Goal: Information Seeking & Learning: Find specific fact

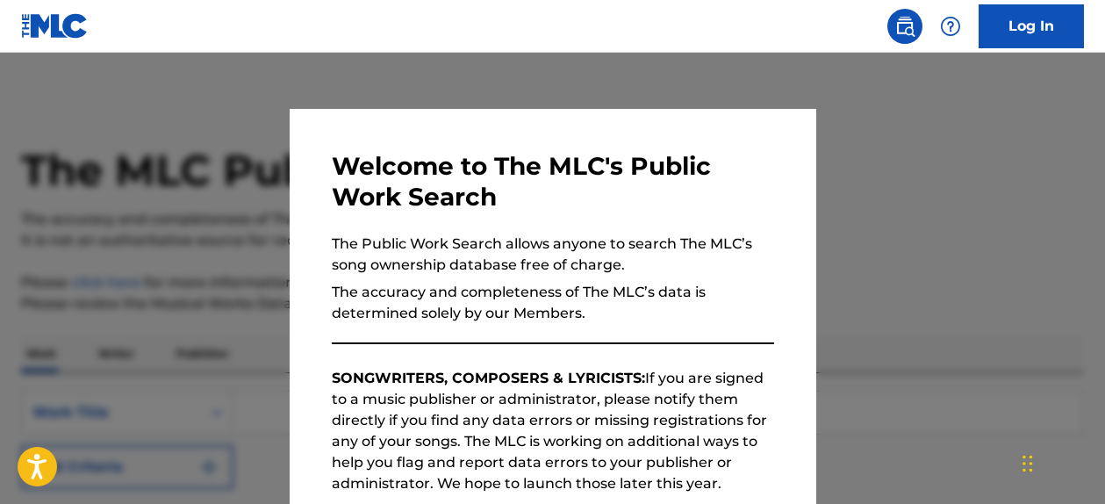
click at [966, 236] on div at bounding box center [552, 305] width 1105 height 504
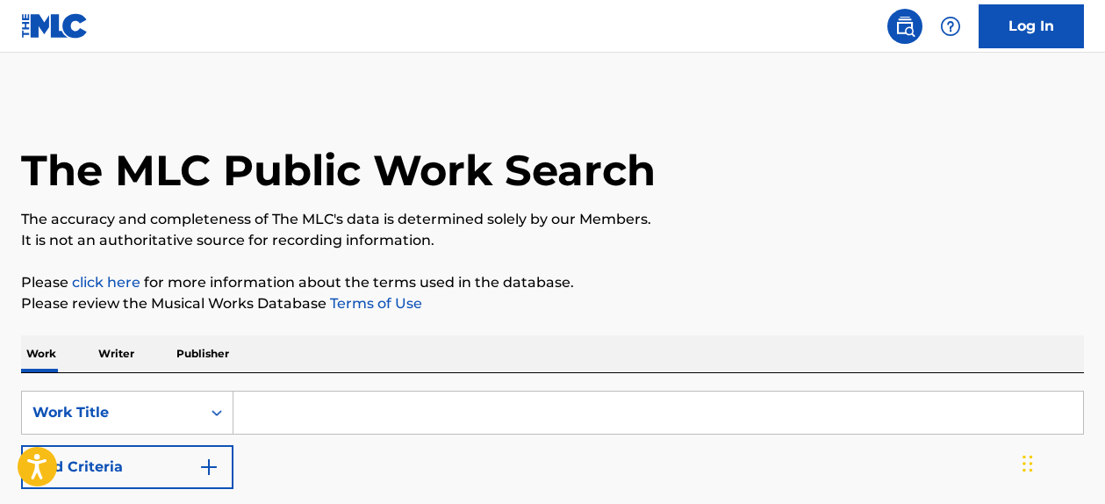
click at [411, 409] on input "Search Form" at bounding box center [659, 413] width 850 height 42
type input "don't stop believing"
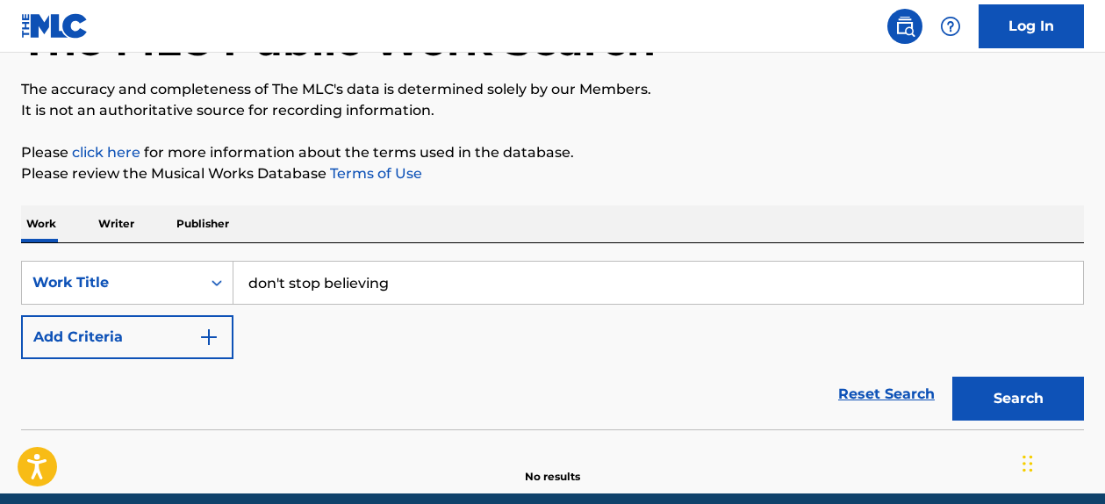
scroll to position [161, 0]
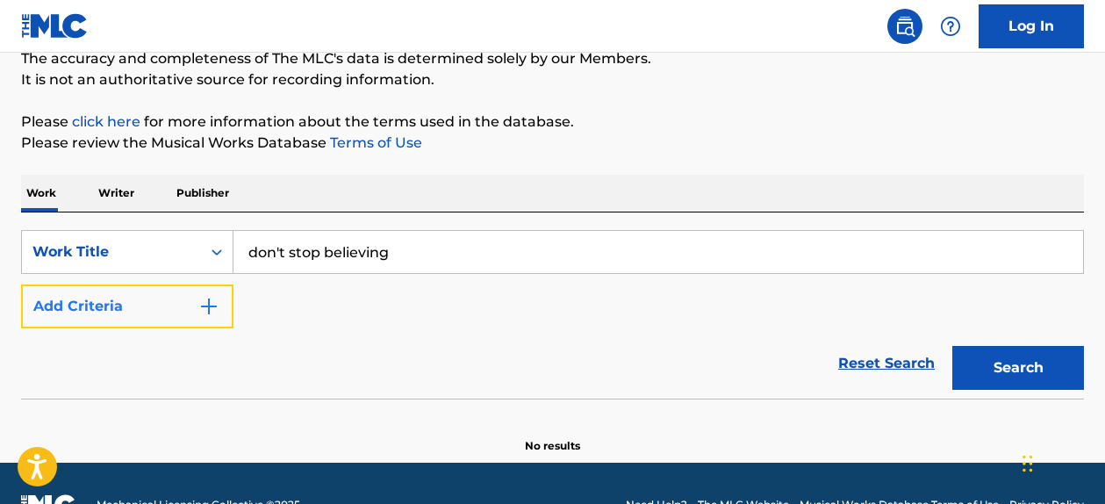
click at [216, 302] on img "Search Form" at bounding box center [208, 306] width 21 height 21
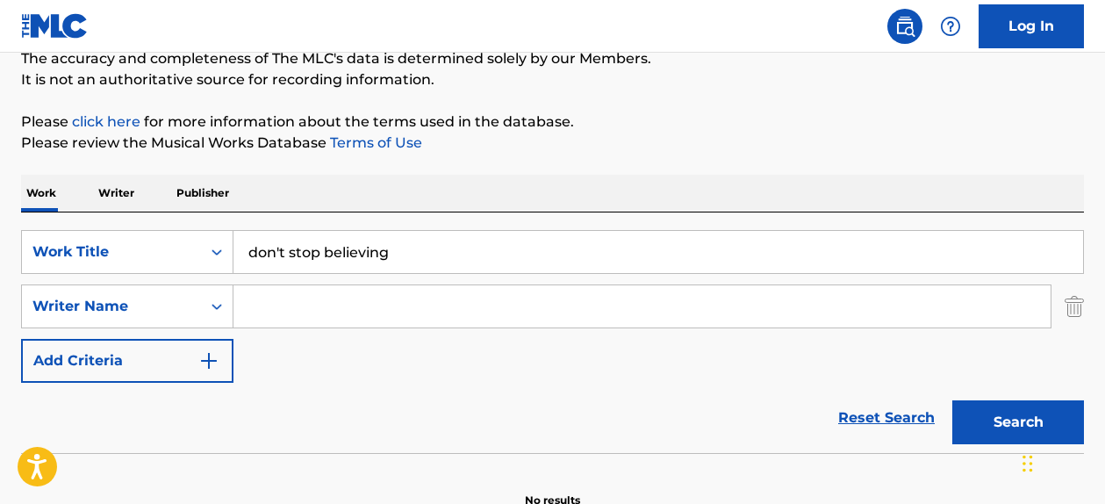
click at [289, 309] on input "Search Form" at bounding box center [642, 306] width 817 height 42
type input "[PERSON_NAME]"
click at [953, 400] on button "Search" at bounding box center [1019, 422] width 132 height 44
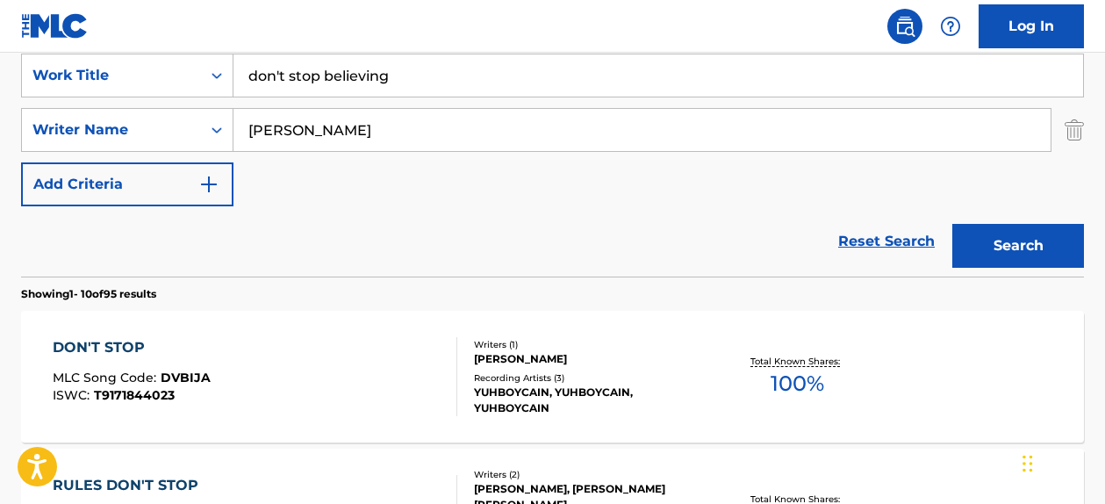
scroll to position [344, 0]
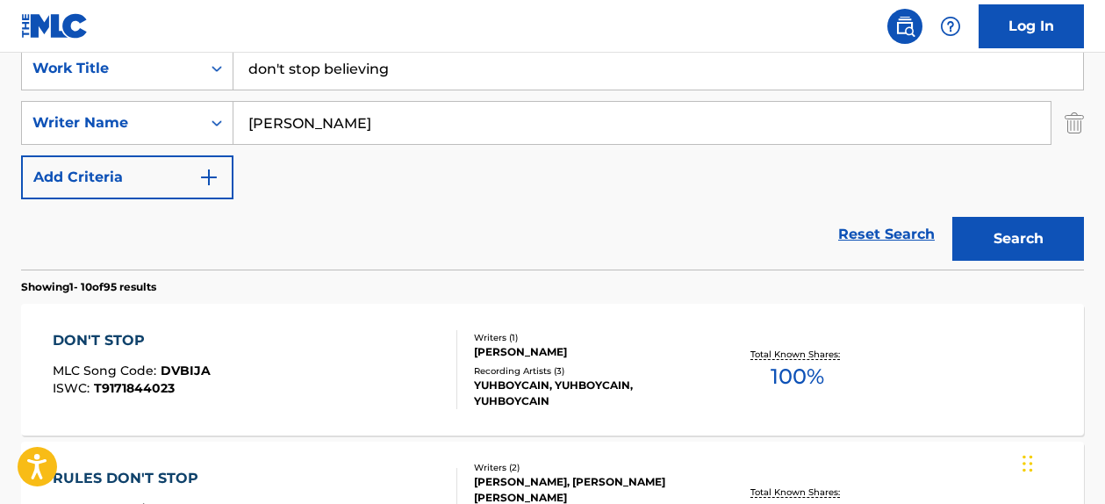
click at [257, 338] on div "DON'T STOP MLC Song Code : DVBIJA ISWC : T9171844023" at bounding box center [255, 369] width 404 height 79
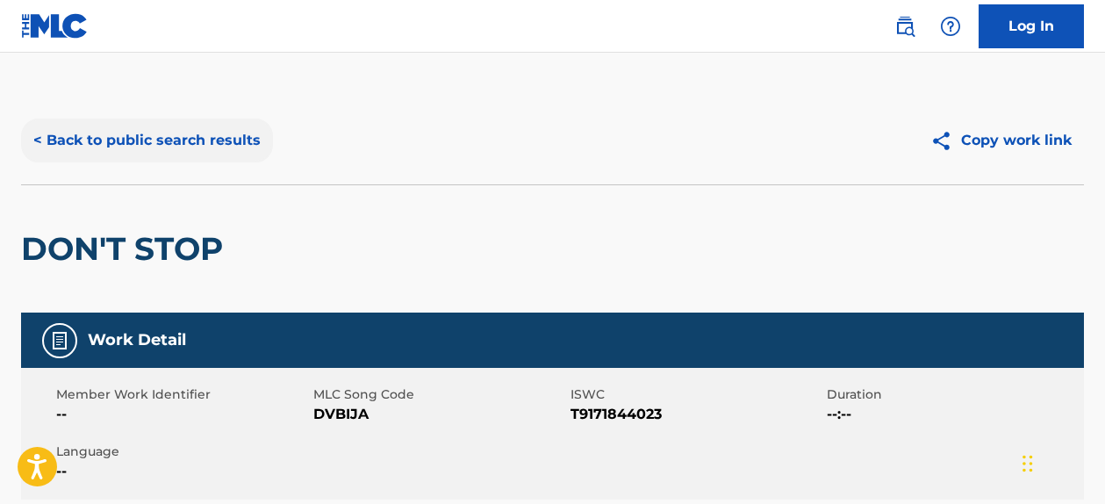
click at [73, 137] on button "< Back to public search results" at bounding box center [147, 141] width 252 height 44
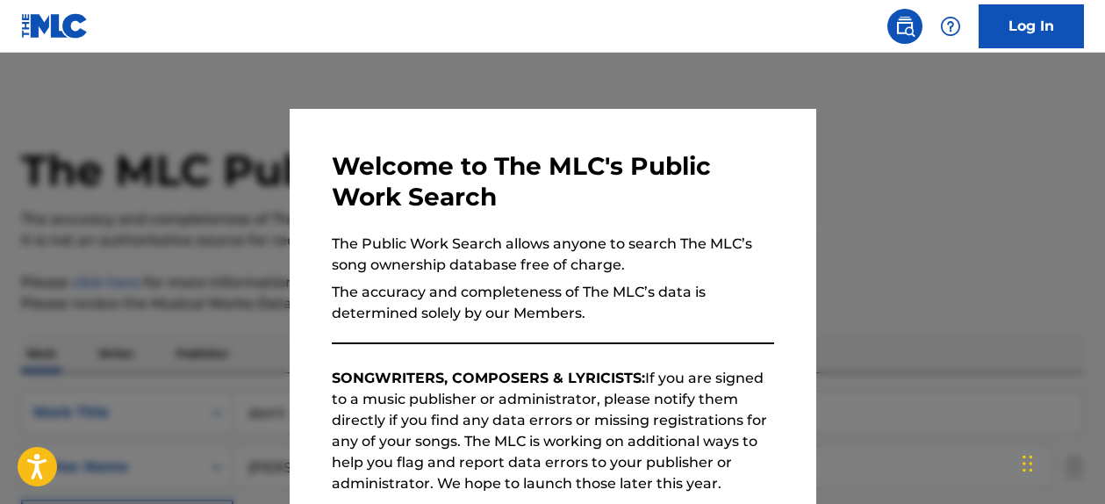
scroll to position [344, 0]
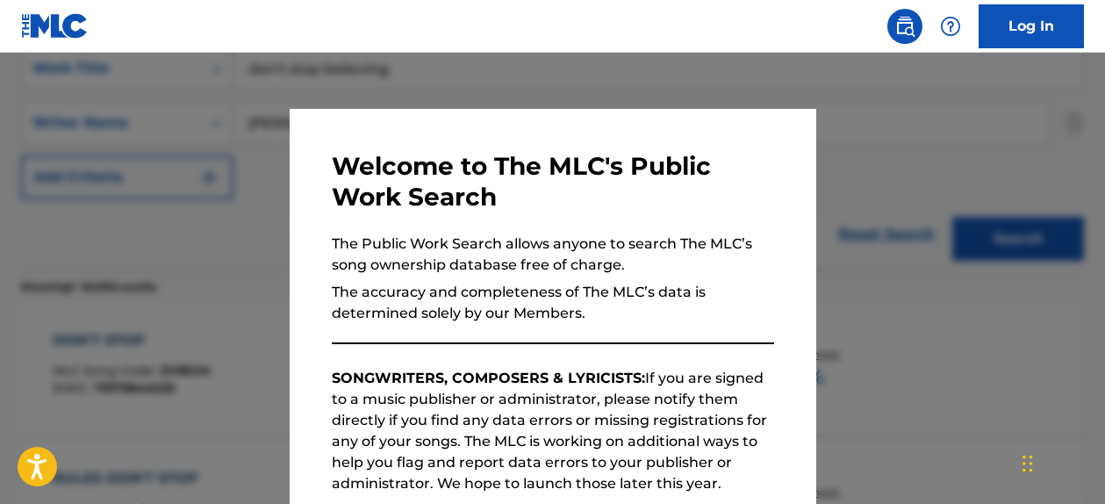
click at [881, 129] on div at bounding box center [552, 305] width 1105 height 504
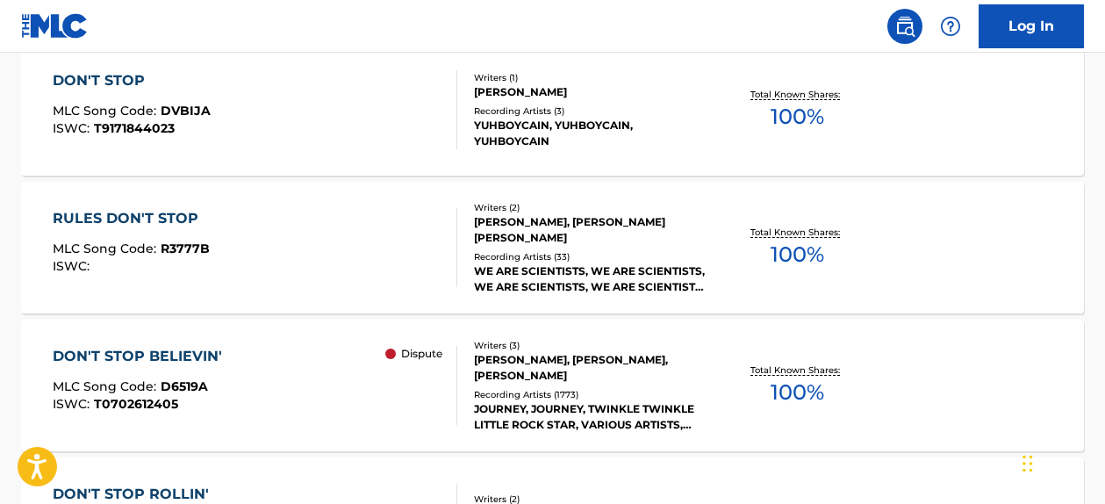
scroll to position [608, 0]
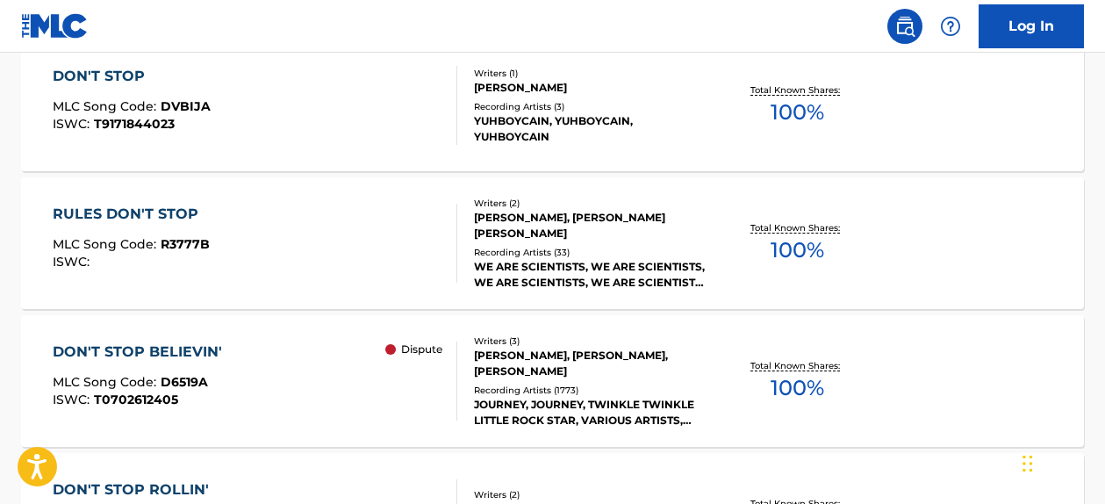
click at [145, 342] on div "DON'T STOP BELIEVIN'" at bounding box center [142, 352] width 178 height 21
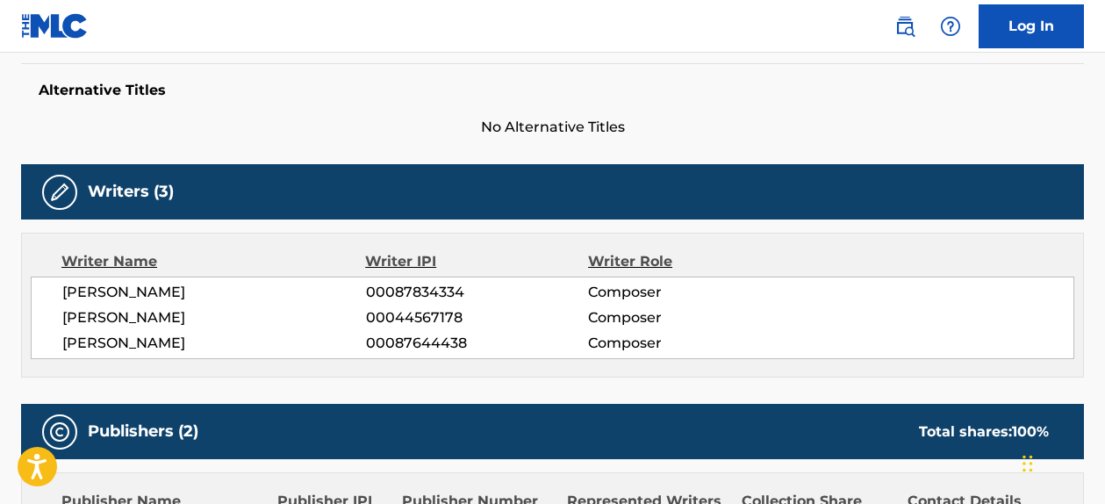
scroll to position [455, 0]
